Goal: Information Seeking & Learning: Learn about a topic

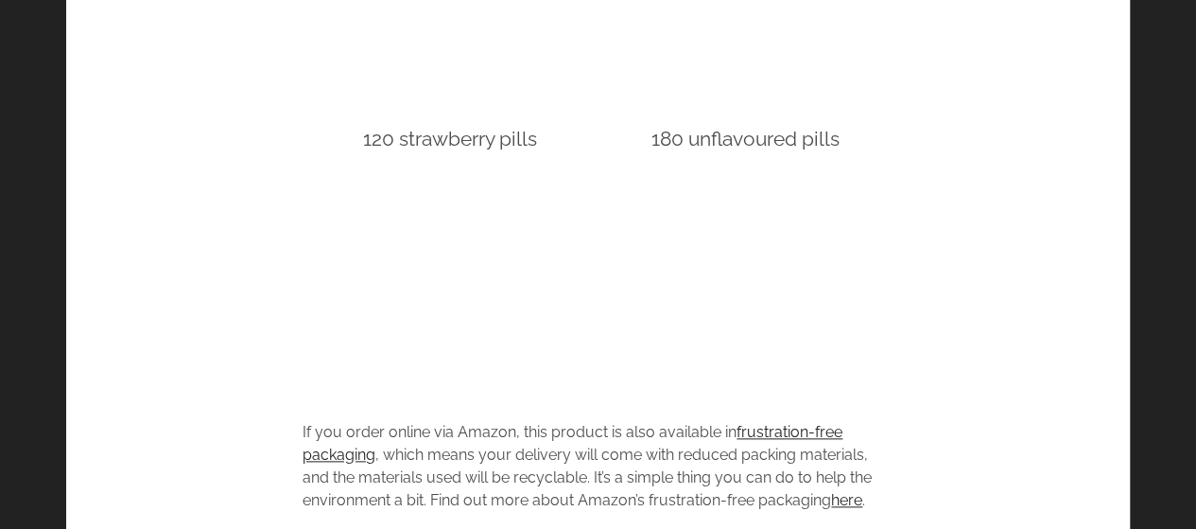
scroll to position [4468, 0]
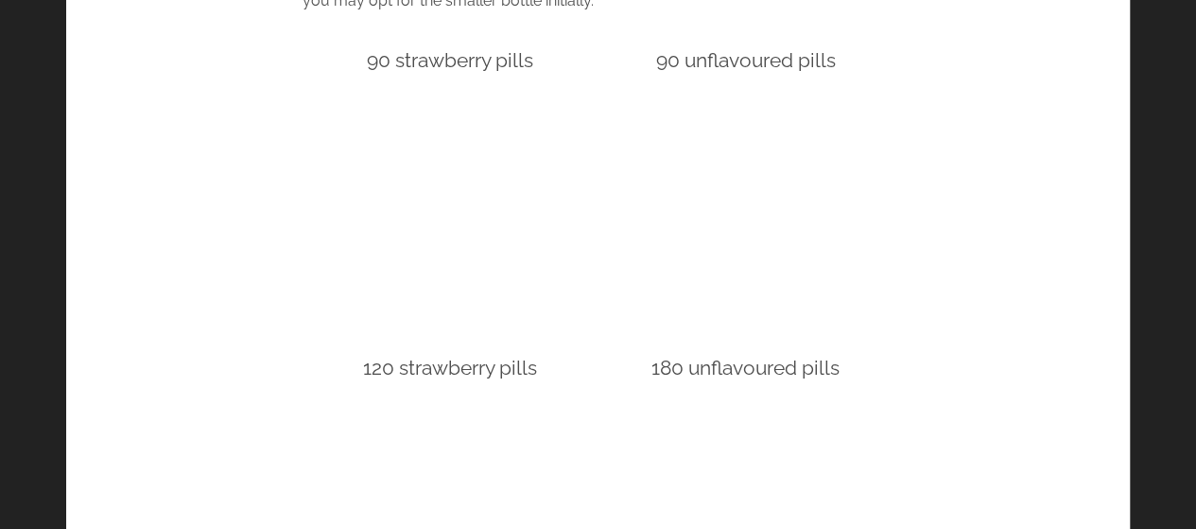
scroll to position [4452, 0]
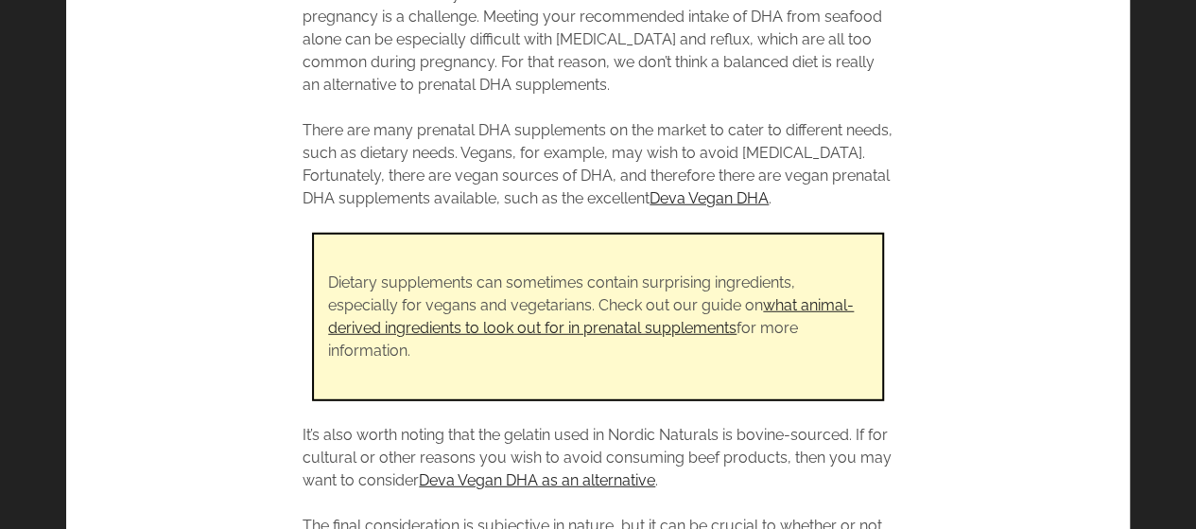
scroll to position [6029, 0]
